Goal: Manage account settings

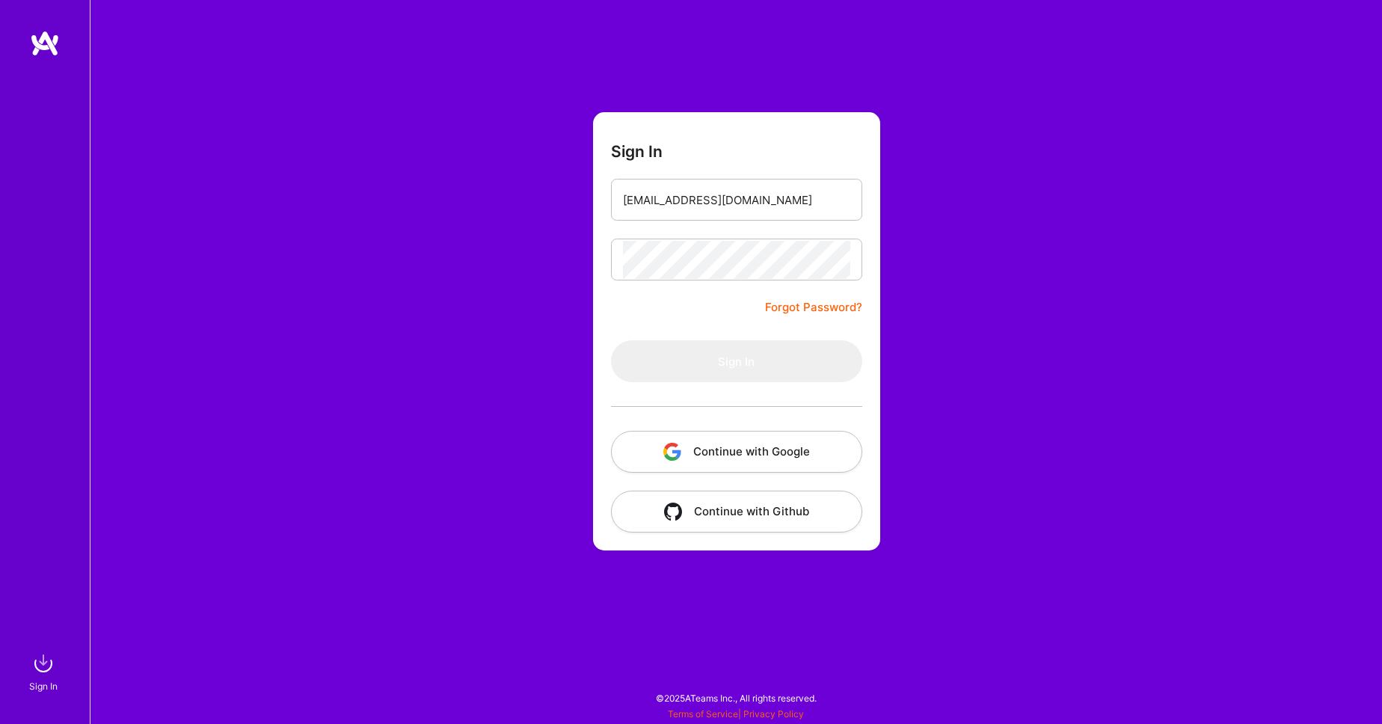
click at [739, 456] on button "Continue with Google" at bounding box center [736, 452] width 251 height 42
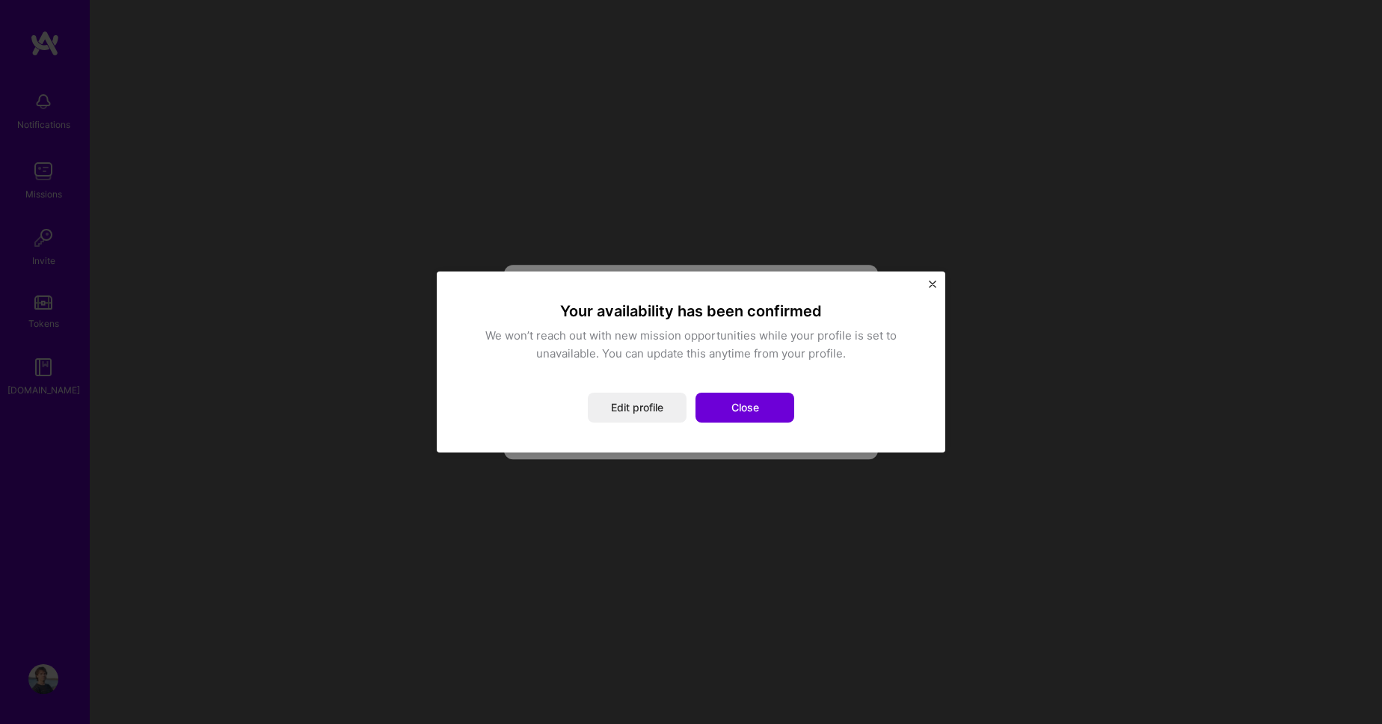
click at [593, 381] on div "Your availability has been confirmed We won’t reach out with new mission opport…" at bounding box center [691, 361] width 449 height 121
click at [742, 413] on button "Close" at bounding box center [744, 408] width 99 height 30
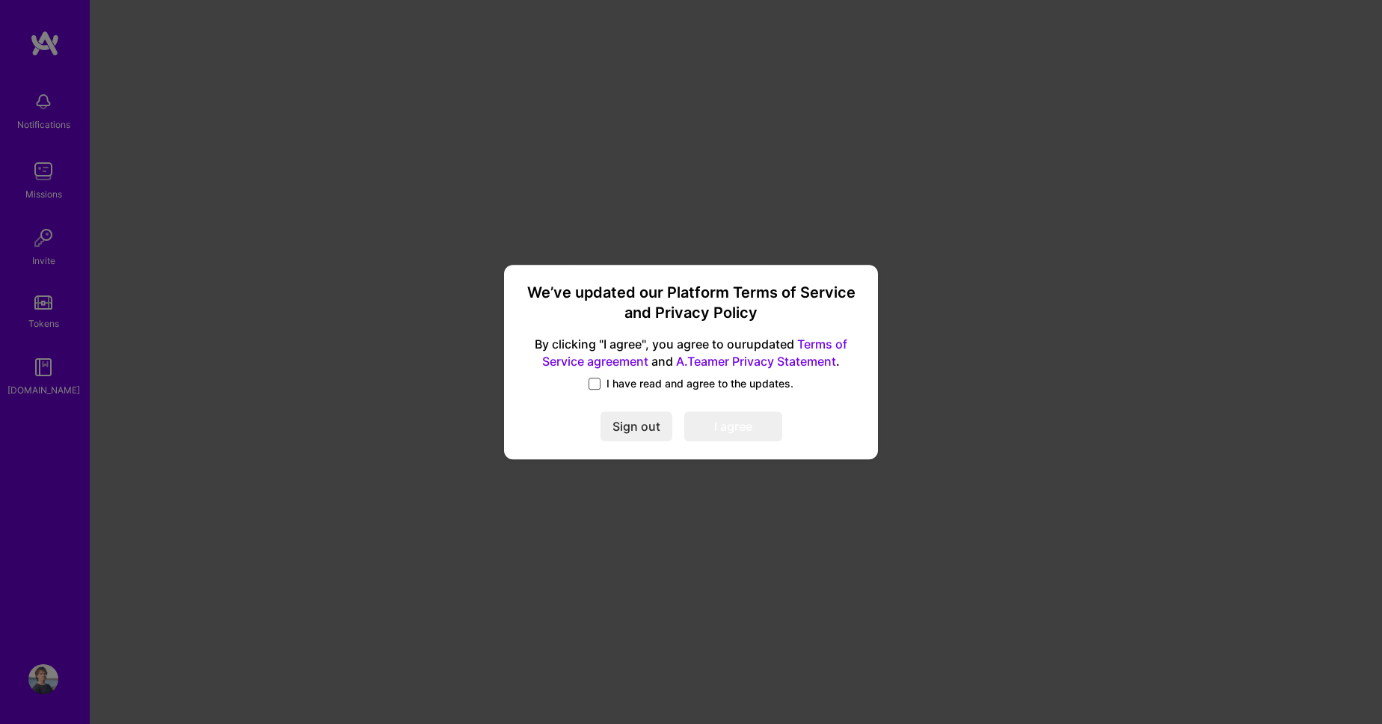
click at [599, 378] on span at bounding box center [594, 384] width 12 height 12
click at [0, 0] on input "I have read and agree to the updates." at bounding box center [0, 0] width 0 height 0
click at [753, 436] on button "I agree" at bounding box center [733, 426] width 98 height 30
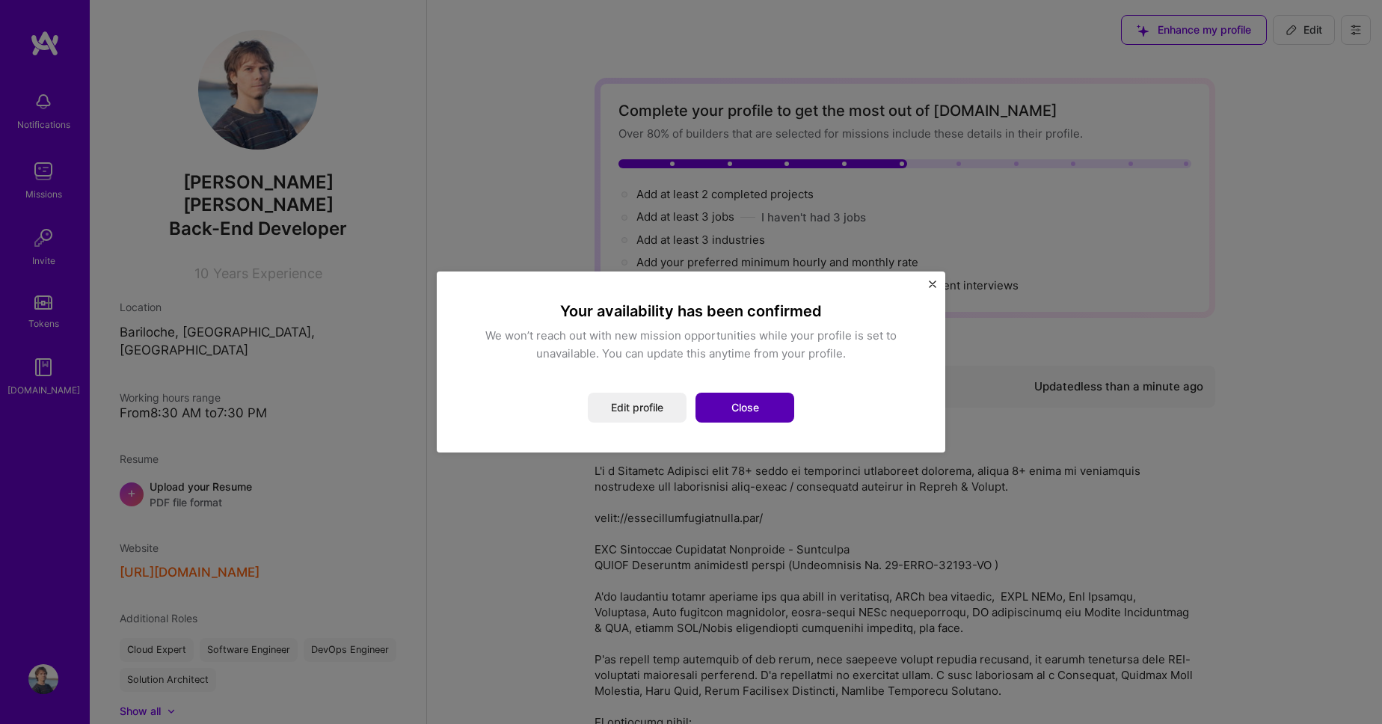
click at [755, 410] on button "Close" at bounding box center [744, 408] width 99 height 30
